Goal: Task Accomplishment & Management: Manage account settings

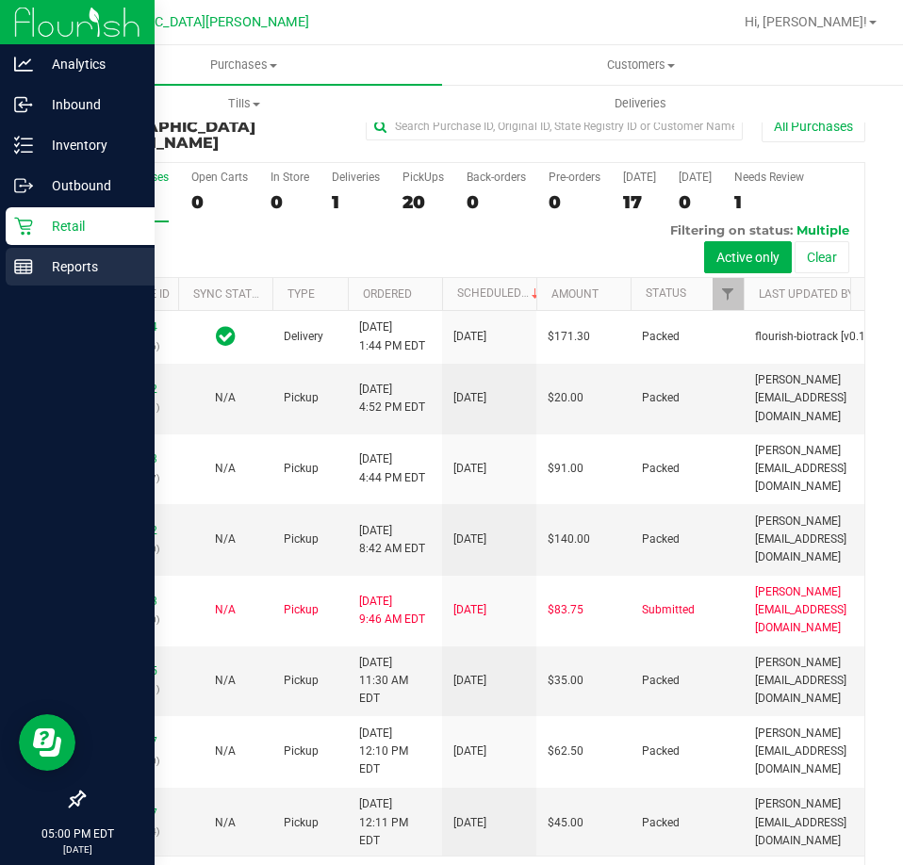
click at [29, 285] on div "Reports" at bounding box center [80, 267] width 149 height 38
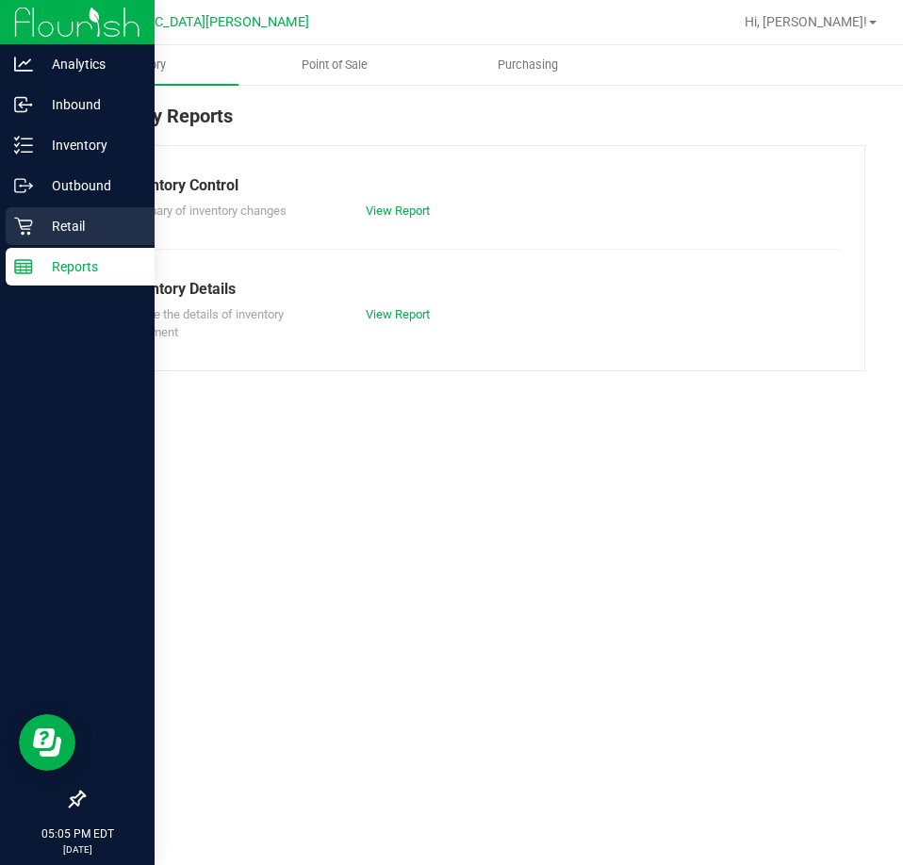
click at [20, 229] on icon at bounding box center [23, 226] width 19 height 19
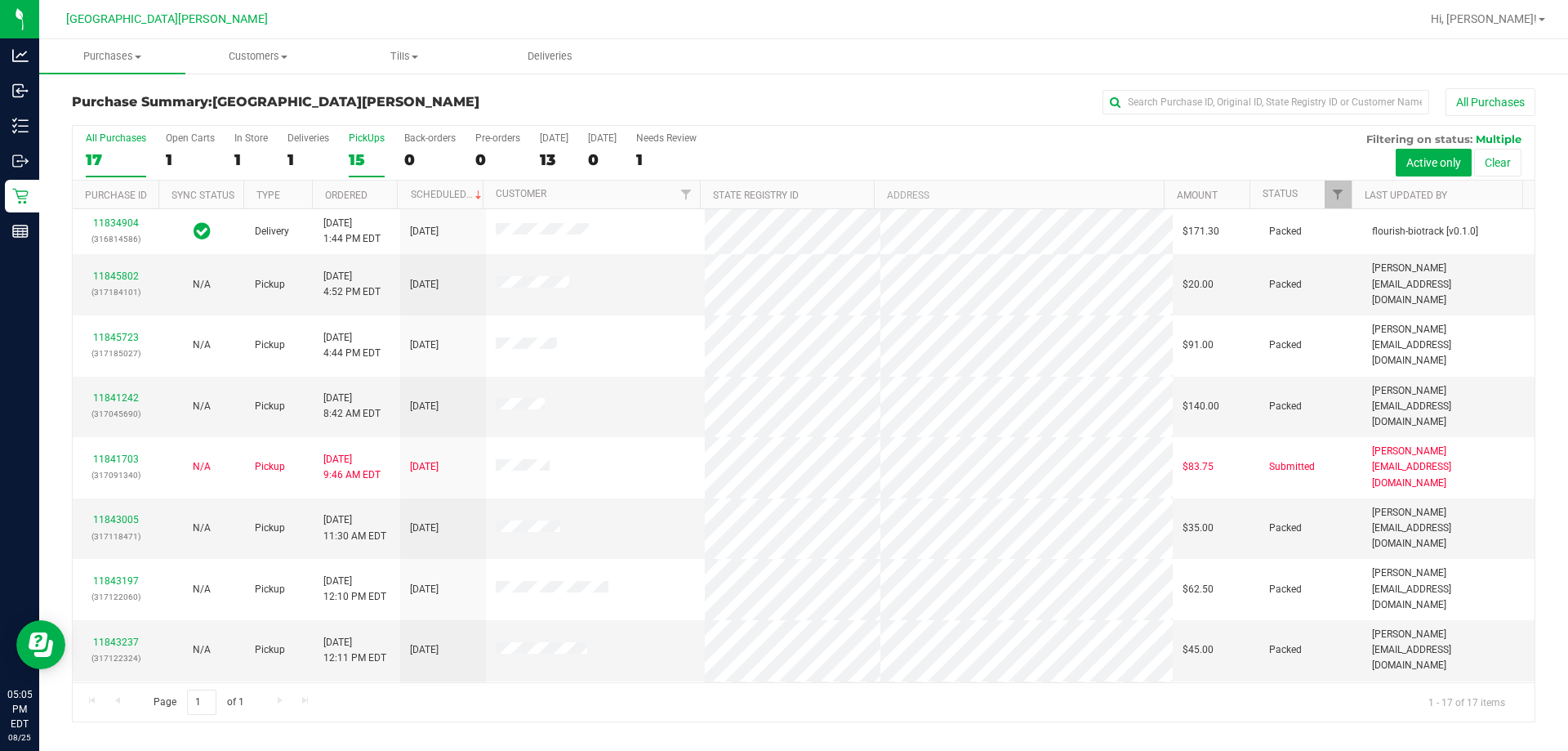
click at [350, 148] on label "PickUps 15" at bounding box center [366, 155] width 36 height 45
click at [0, 0] on input "PickUps 15" at bounding box center [0, 0] width 0 height 0
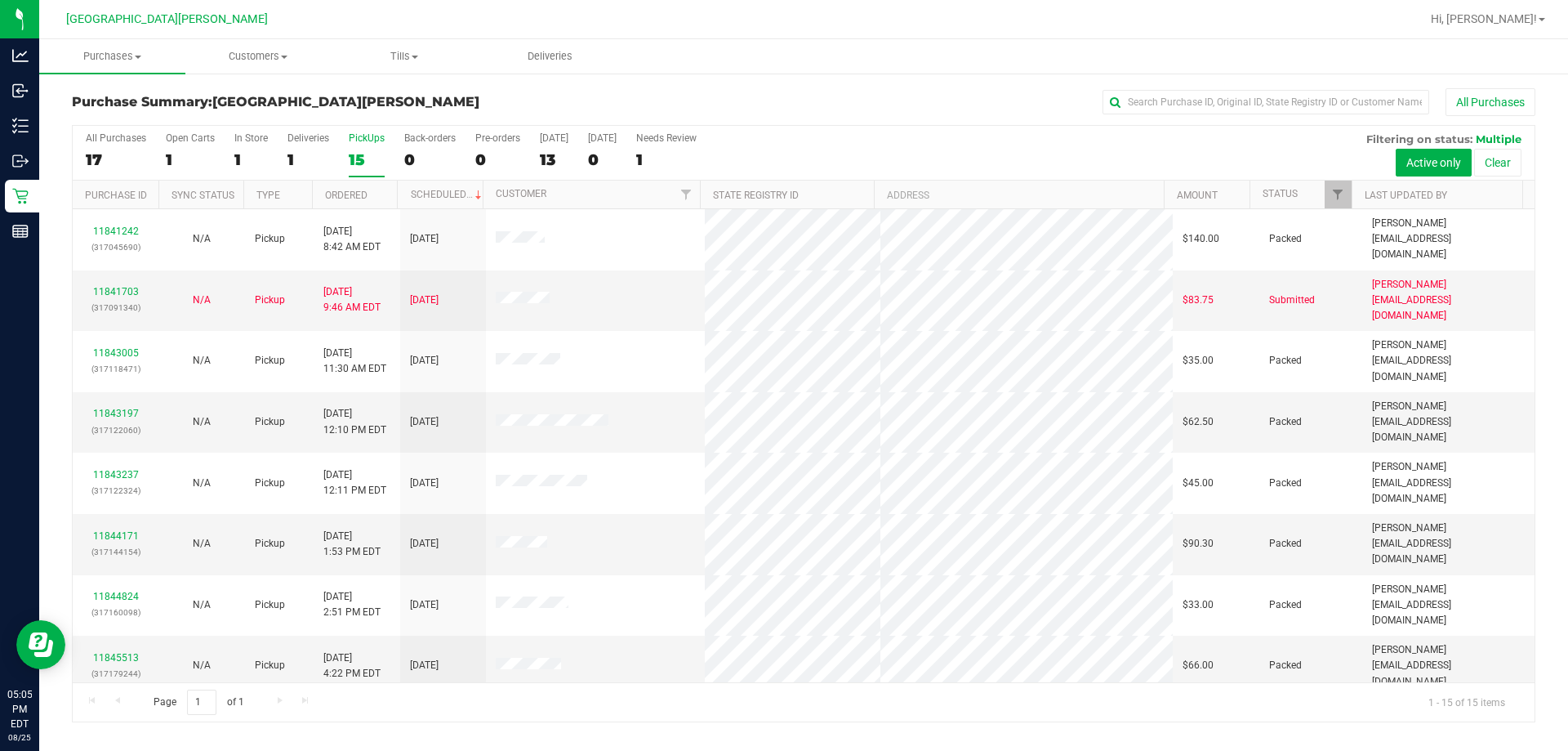
click at [363, 150] on div "15" at bounding box center [366, 160] width 36 height 19
click at [0, 0] on input "PickUps 15" at bounding box center [0, 0] width 0 height 0
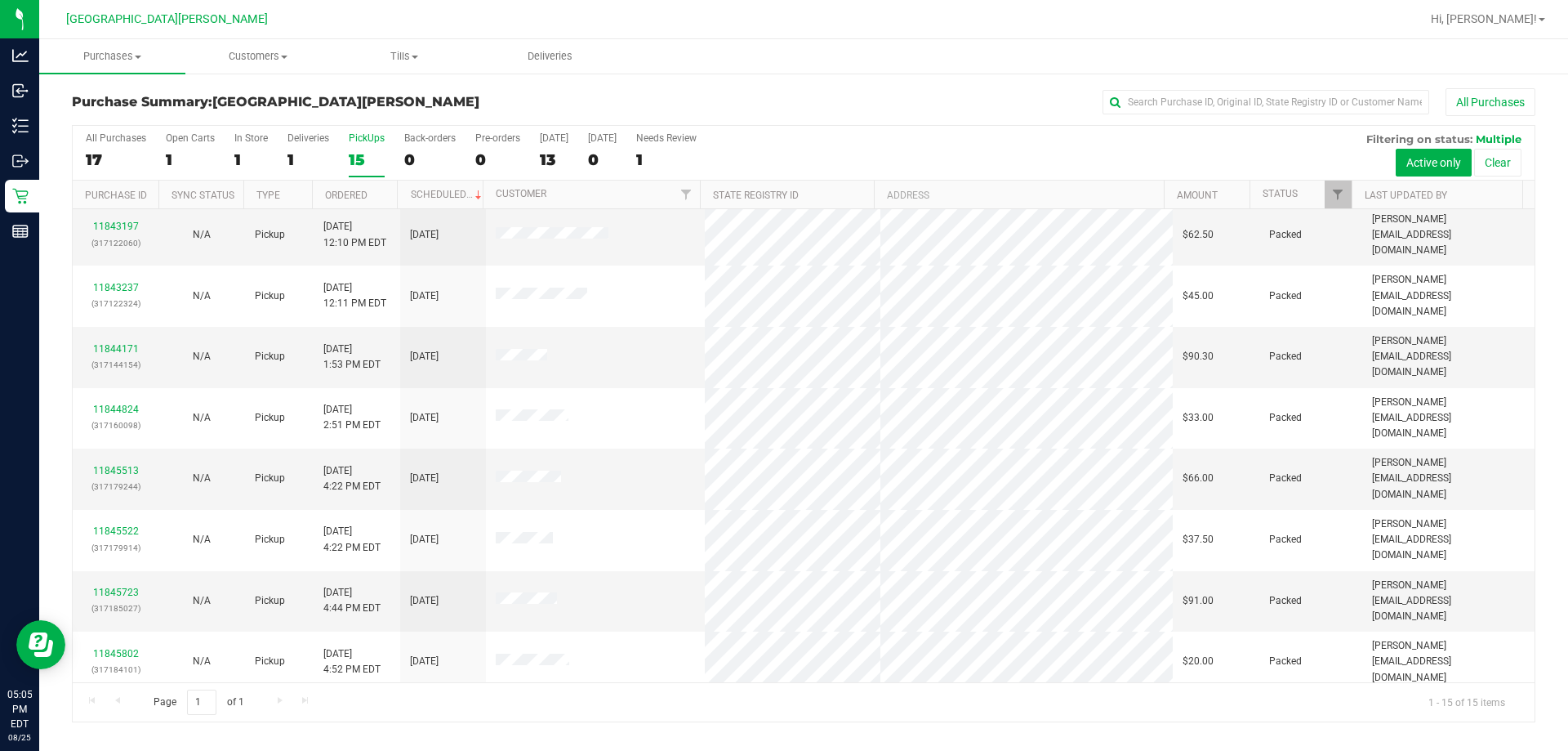
scroll to position [206, 0]
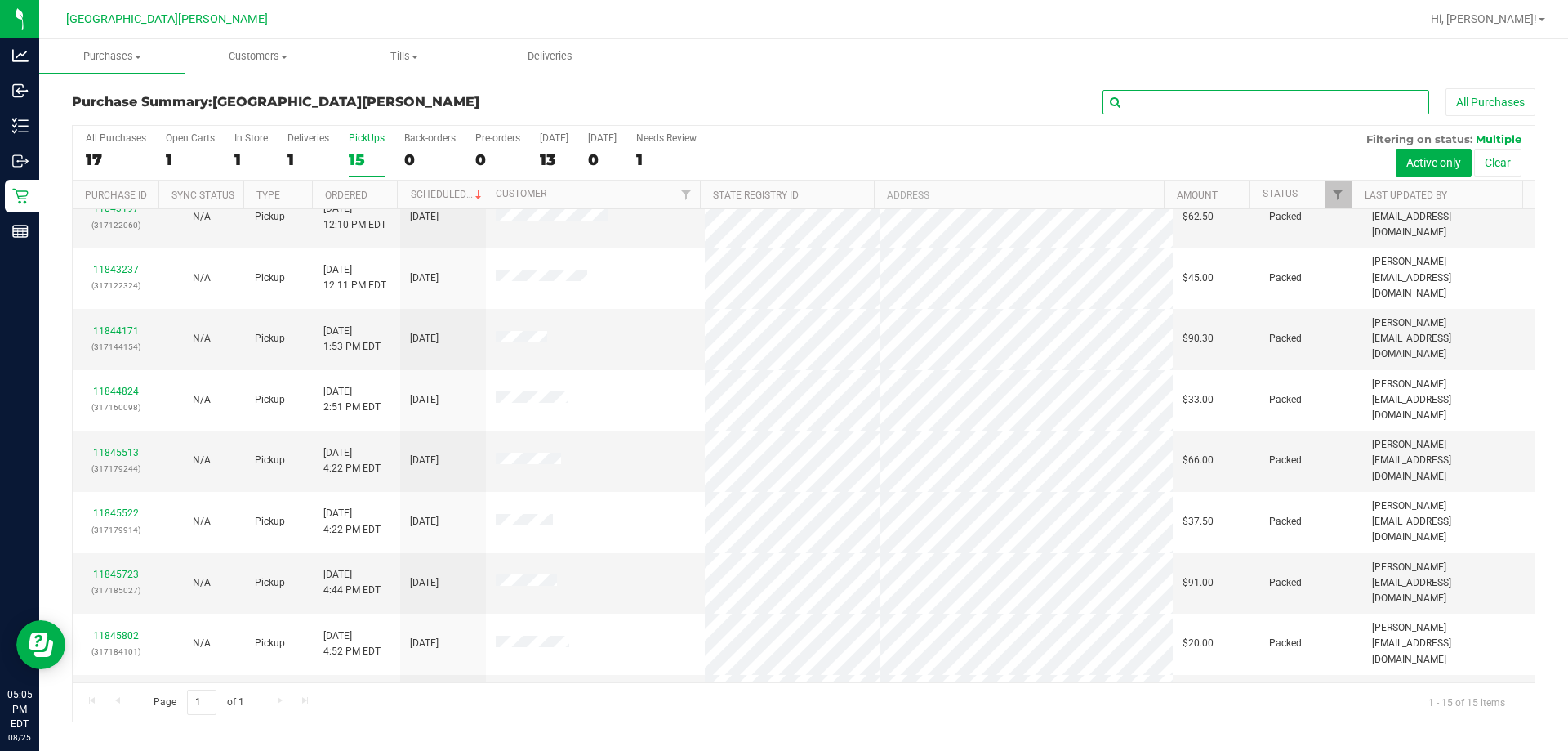
click at [782, 104] on input "text" at bounding box center [1265, 102] width 327 height 24
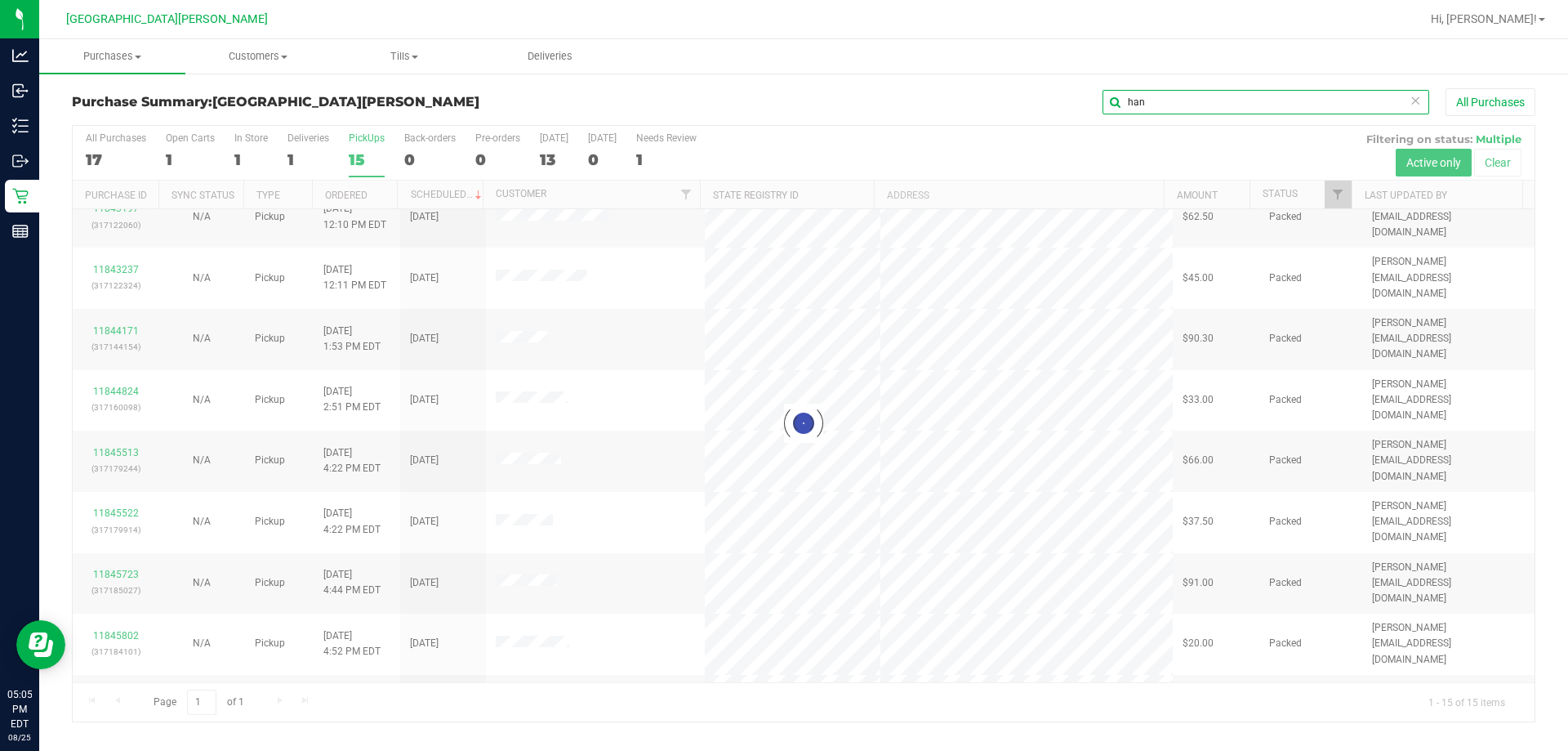
scroll to position [0, 0]
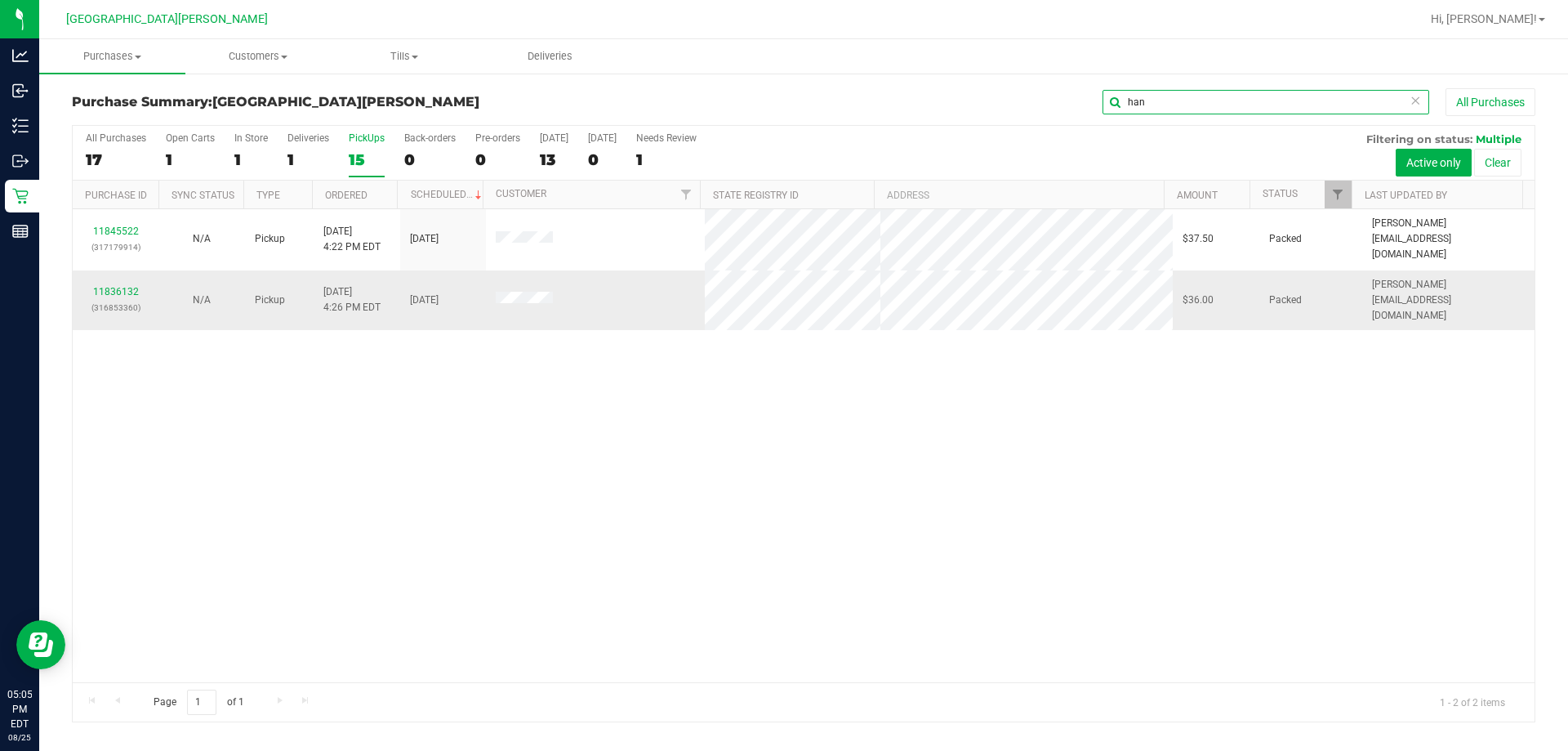
type input "han"
click at [123, 271] on td "11836132 (316853360)" at bounding box center [115, 301] width 86 height 61
click at [132, 286] on link "11836132" at bounding box center [115, 291] width 46 height 11
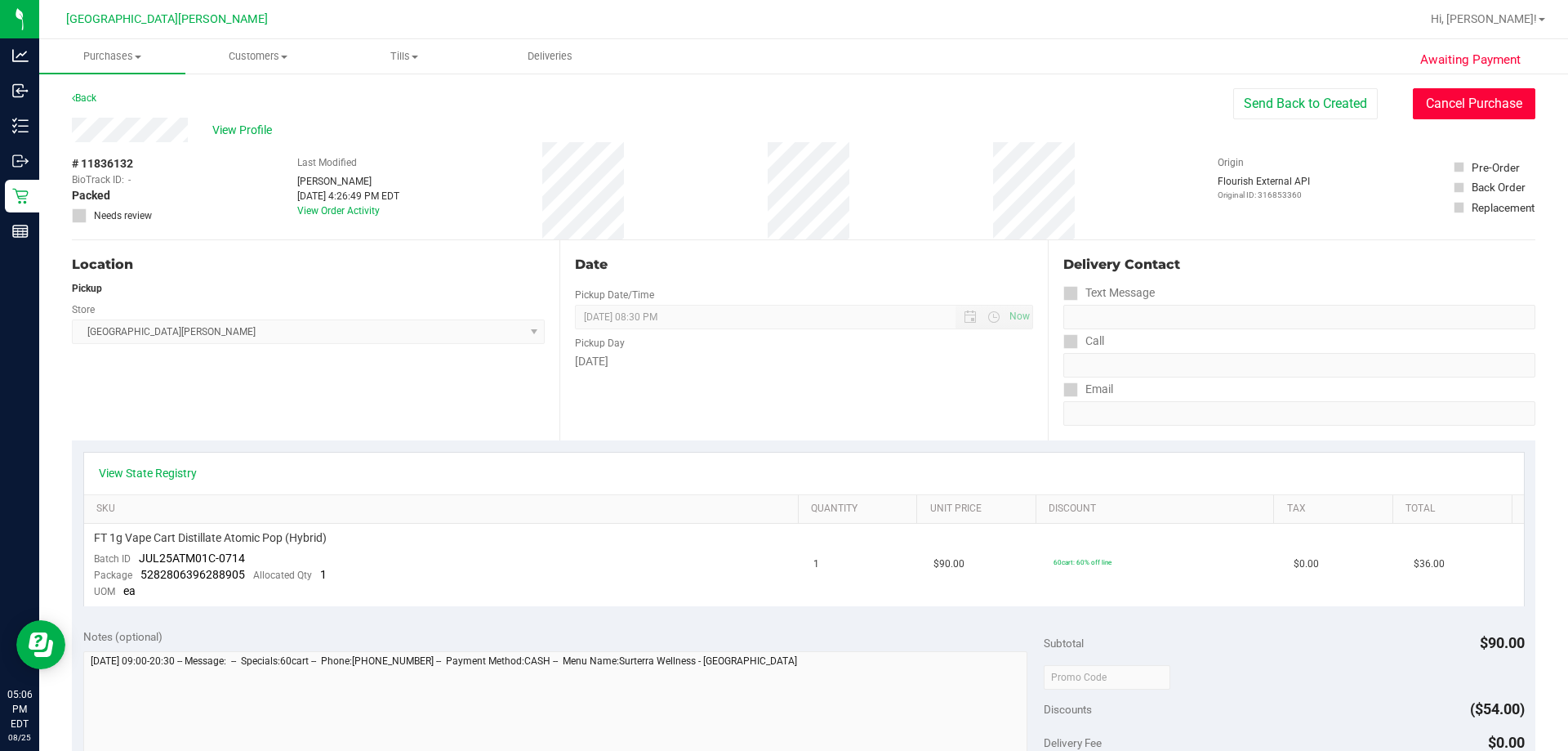
click at [782, 112] on button "Cancel Purchase" at bounding box center [1474, 104] width 122 height 31
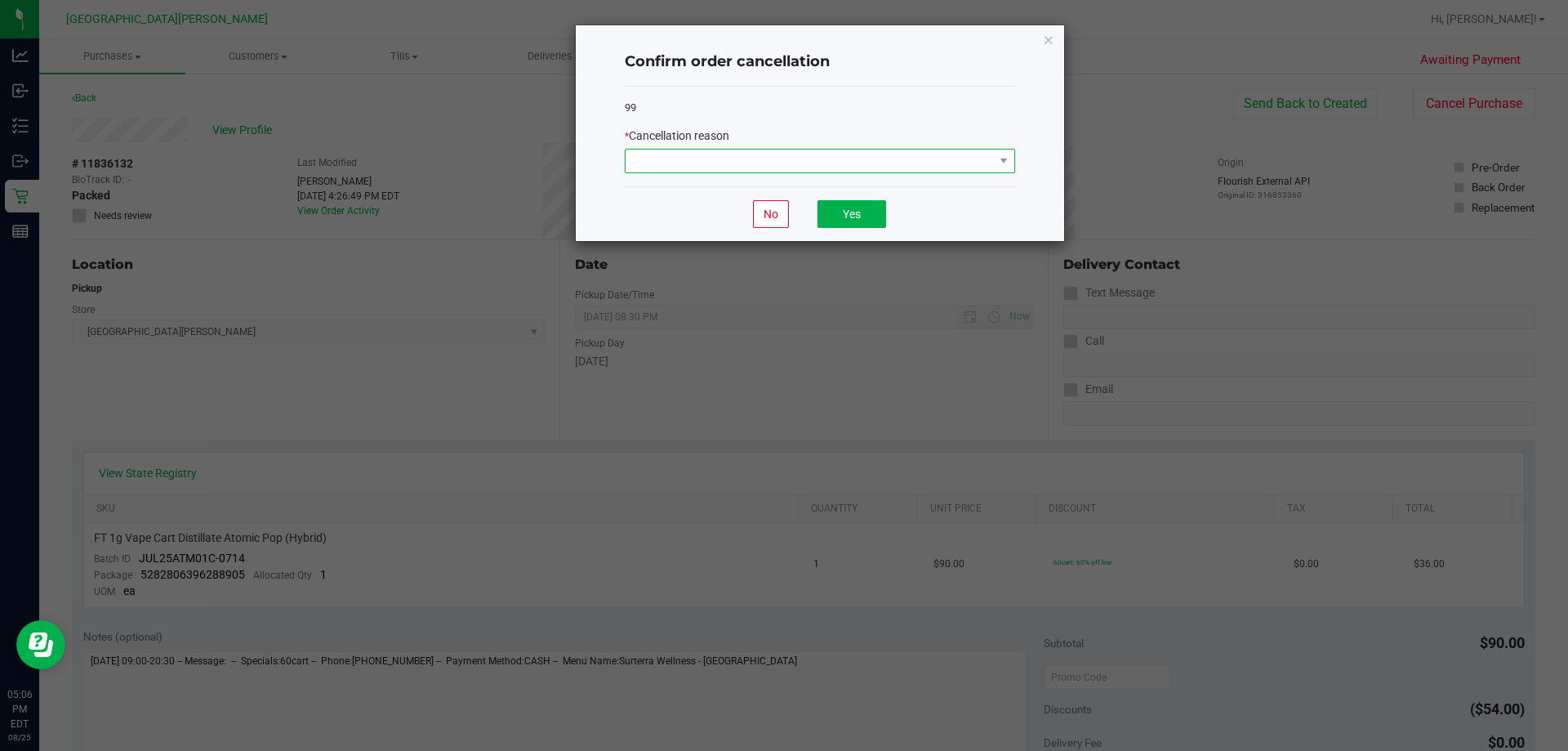
click at [782, 165] on span at bounding box center [810, 160] width 368 height 23
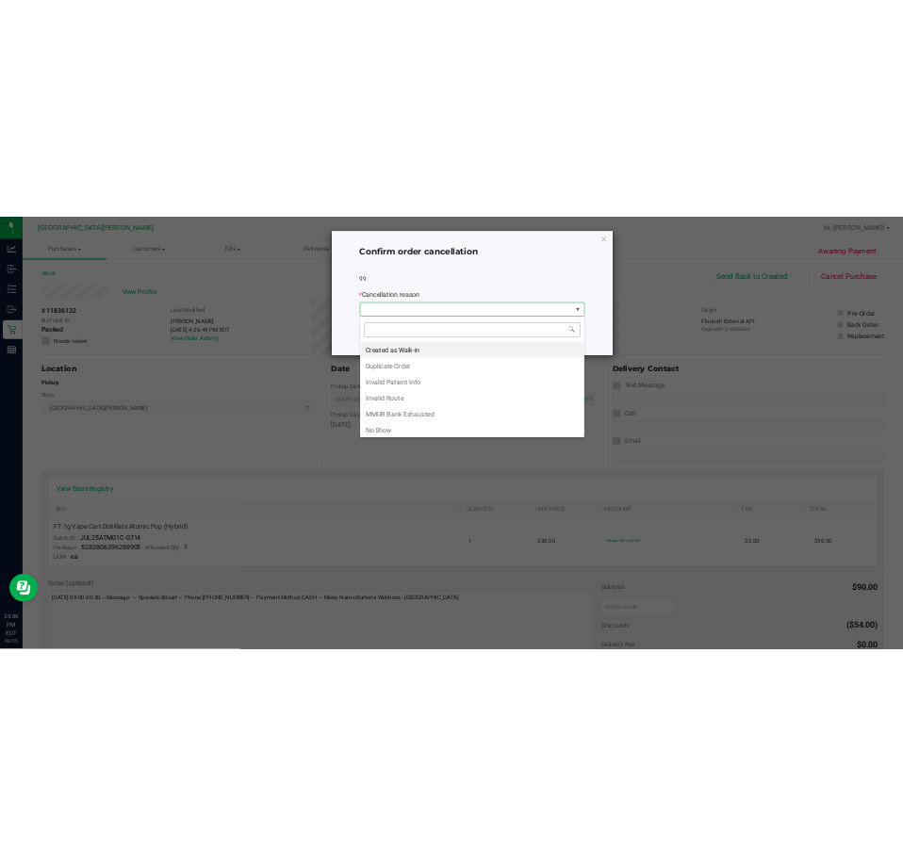
scroll to position [28, 450]
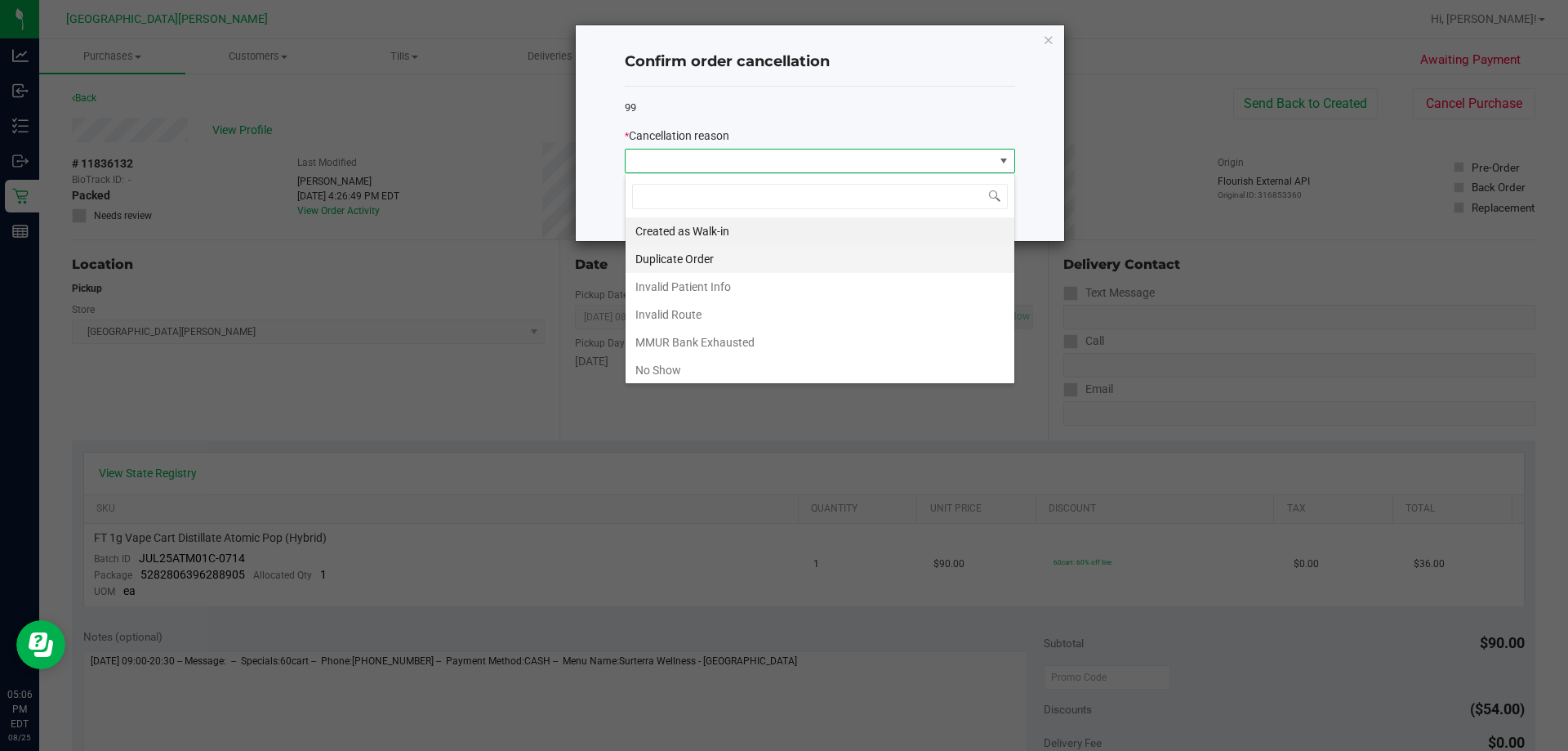
click at [707, 262] on li "Duplicate Order" at bounding box center [820, 259] width 389 height 28
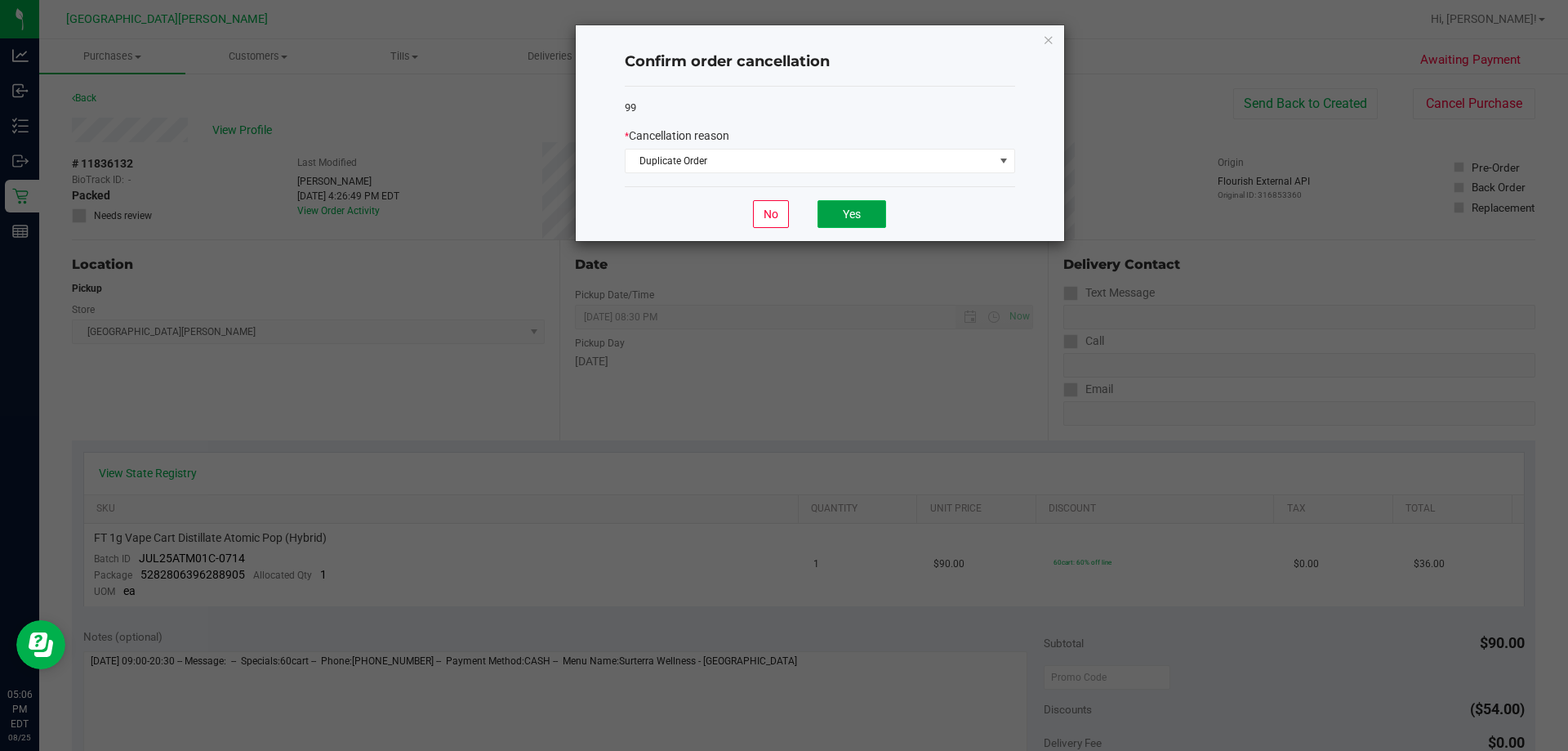
click at [782, 208] on button "Yes" at bounding box center [851, 214] width 68 height 28
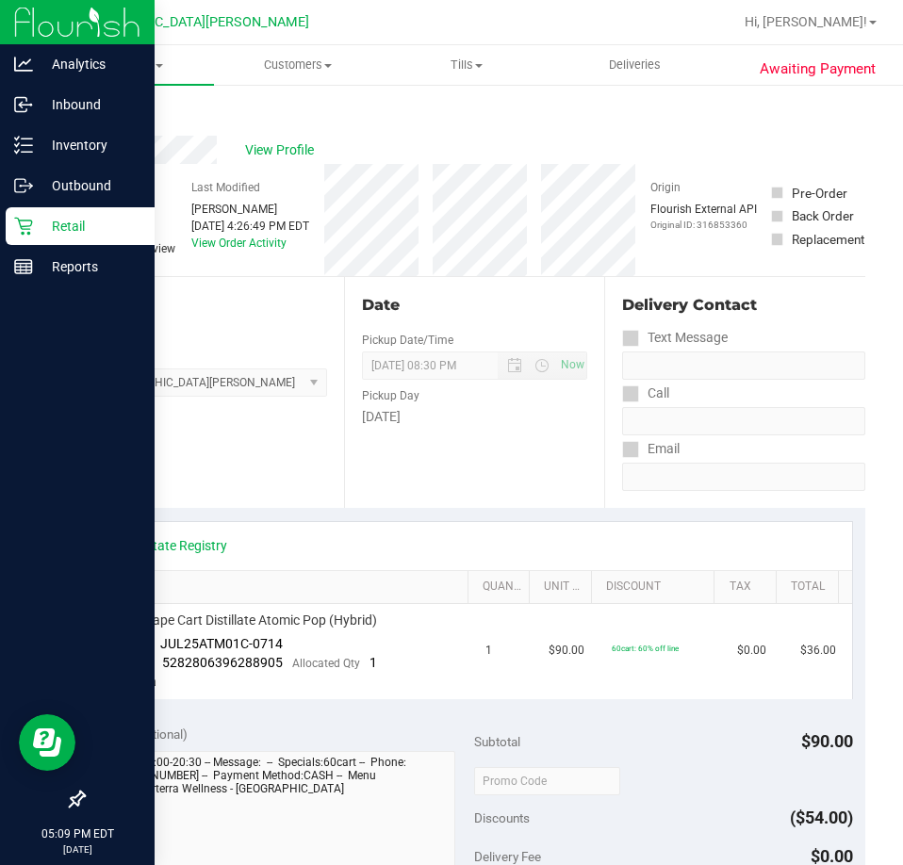
click at [89, 233] on p "Retail" at bounding box center [89, 226] width 113 height 23
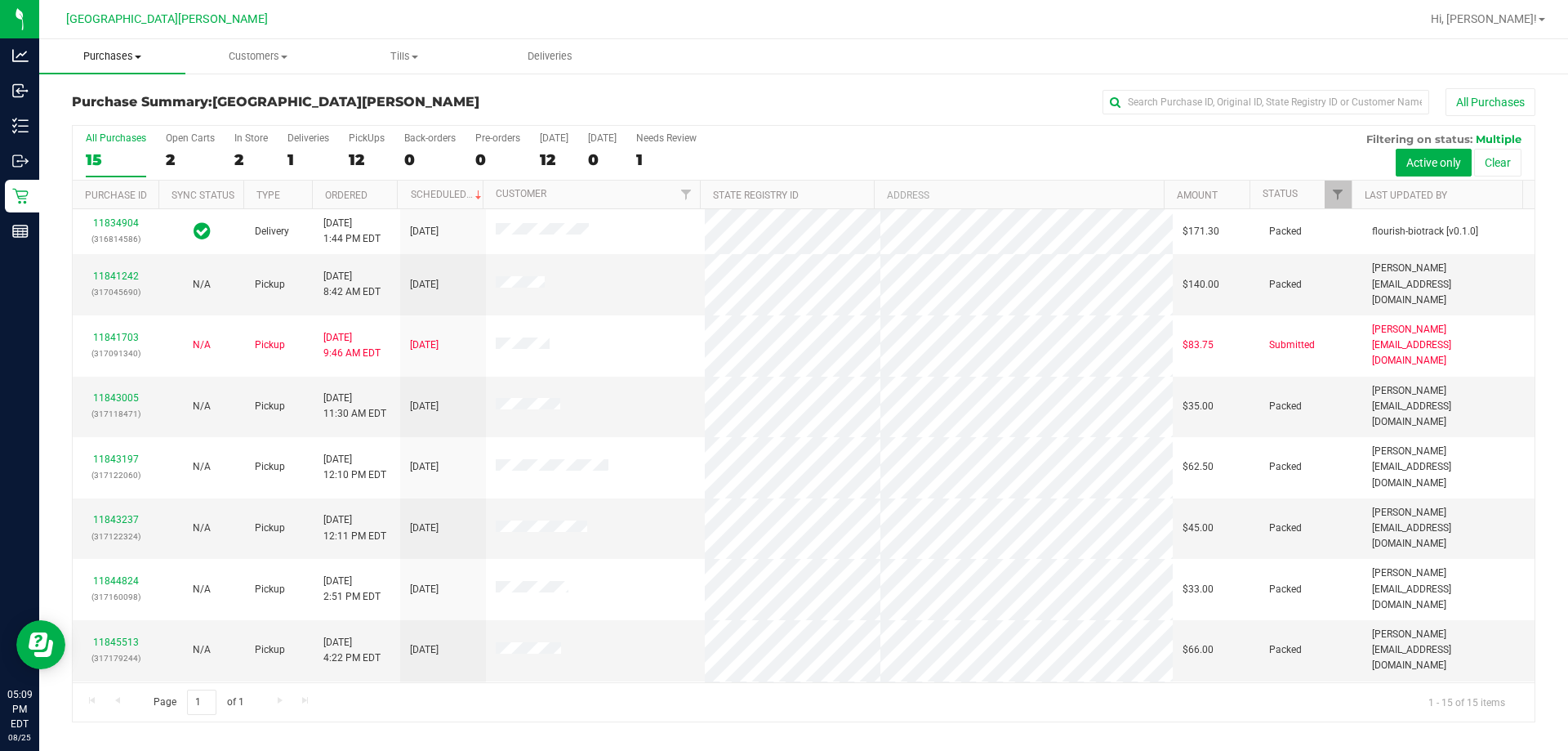
click at [111, 51] on span "Purchases" at bounding box center [112, 56] width 146 height 15
click at [105, 120] on span "Fulfillment" at bounding box center [89, 118] width 101 height 14
